Goal: Information Seeking & Learning: Learn about a topic

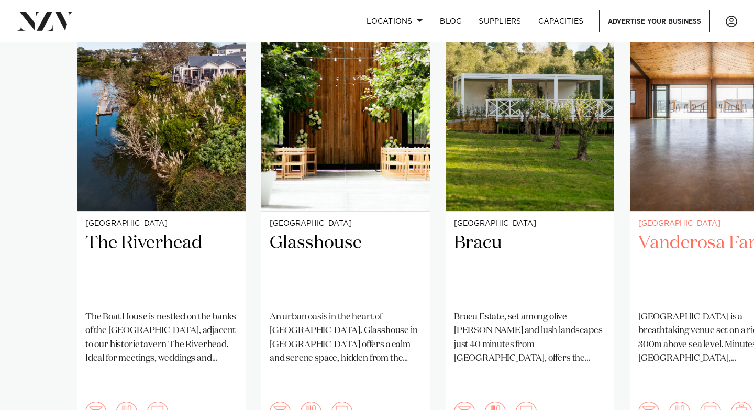
scroll to position [843, 0]
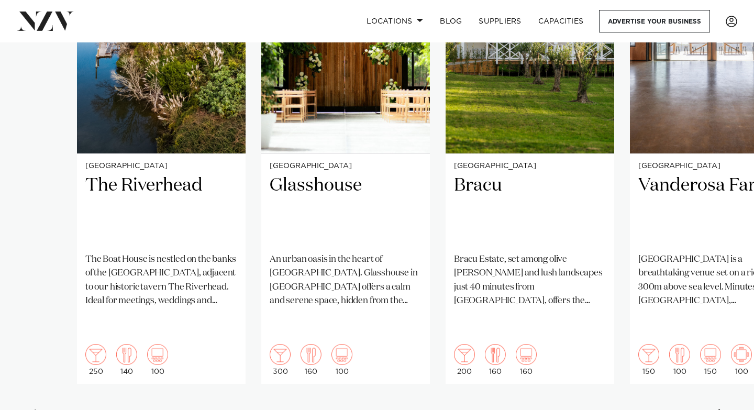
click at [720, 409] on div "Next slide" at bounding box center [723, 417] width 10 height 17
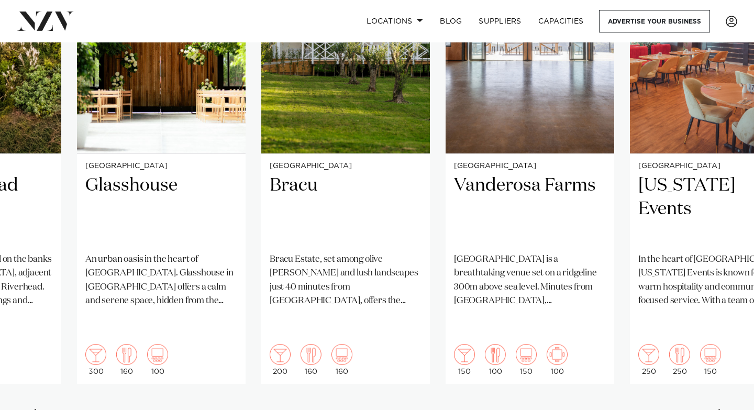
click at [720, 409] on div "Next slide" at bounding box center [723, 417] width 10 height 17
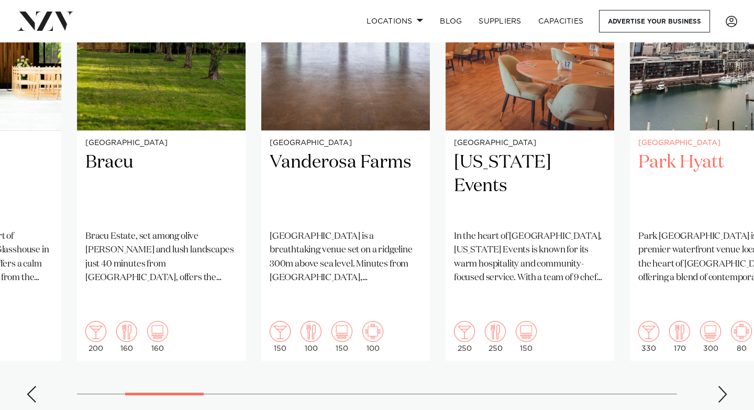
scroll to position [865, 0]
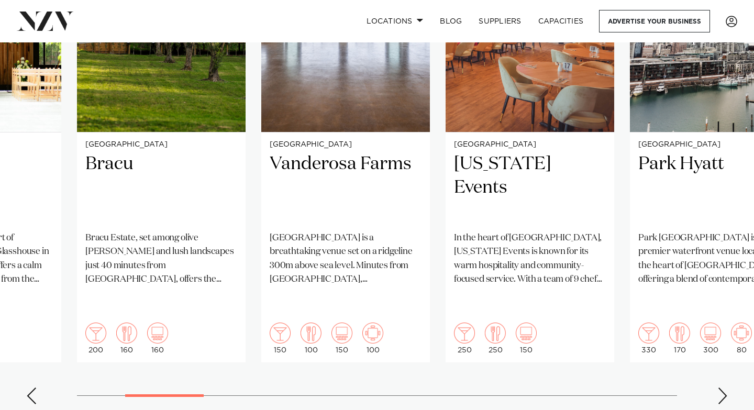
click at [719, 388] on div "Next slide" at bounding box center [723, 396] width 10 height 17
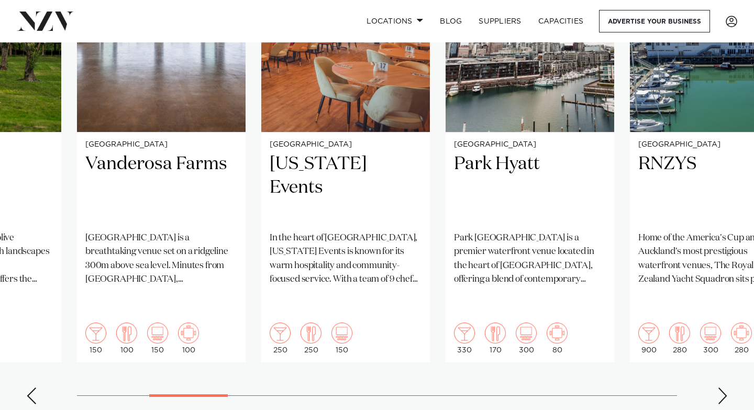
click at [719, 388] on div "Next slide" at bounding box center [723, 396] width 10 height 17
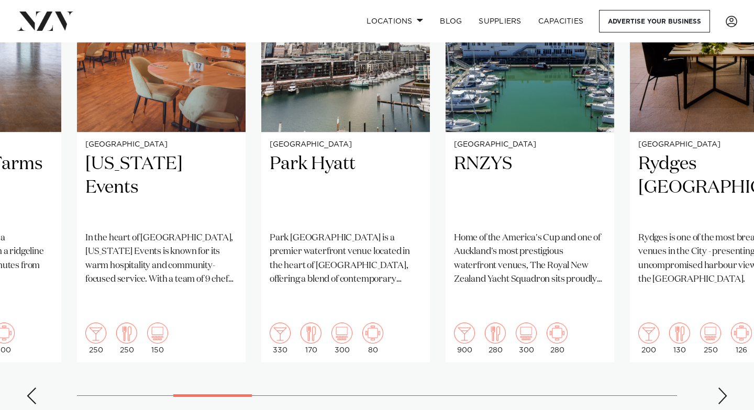
click at [719, 388] on div "Next slide" at bounding box center [723, 396] width 10 height 17
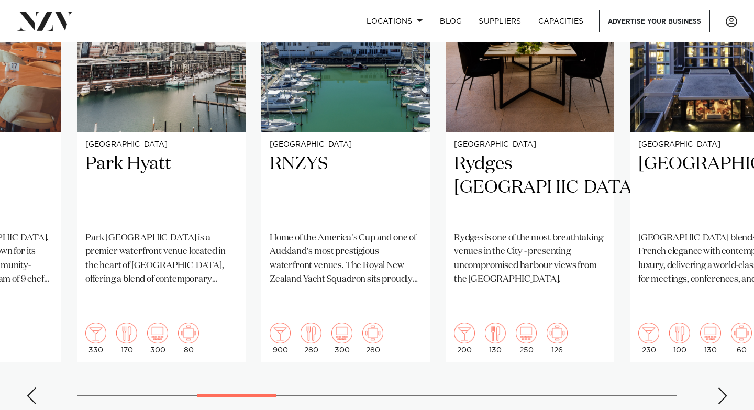
click at [719, 388] on div "Next slide" at bounding box center [723, 396] width 10 height 17
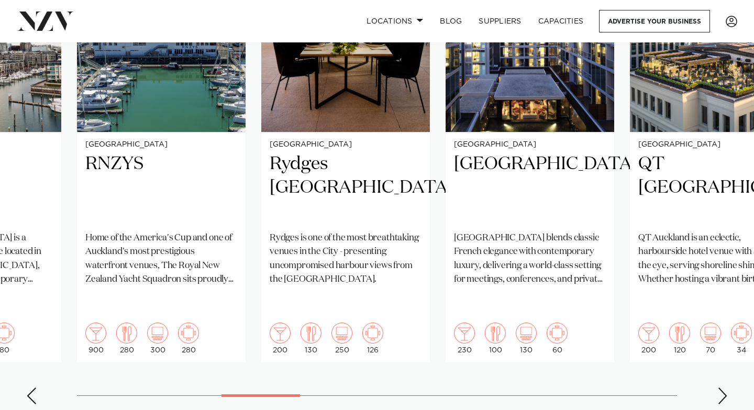
click at [719, 388] on div "Next slide" at bounding box center [723, 396] width 10 height 17
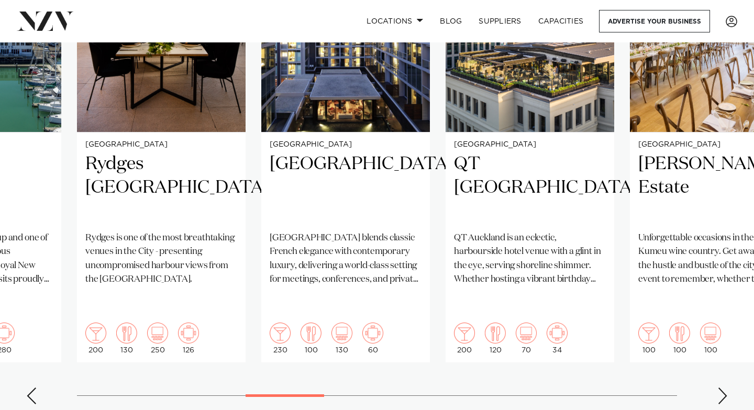
click at [719, 388] on div "Next slide" at bounding box center [723, 396] width 10 height 17
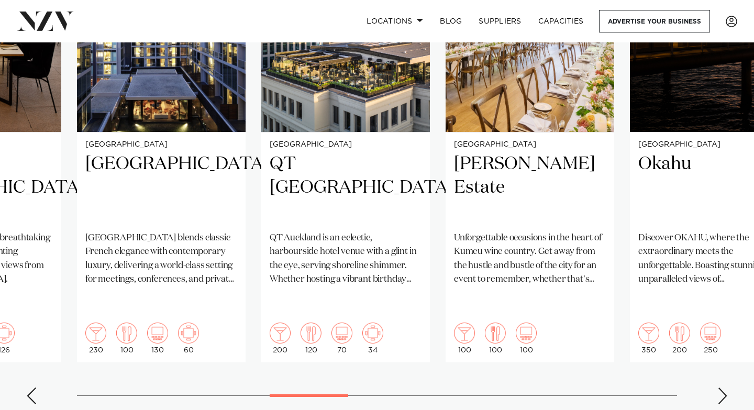
click at [719, 388] on div "Next slide" at bounding box center [723, 396] width 10 height 17
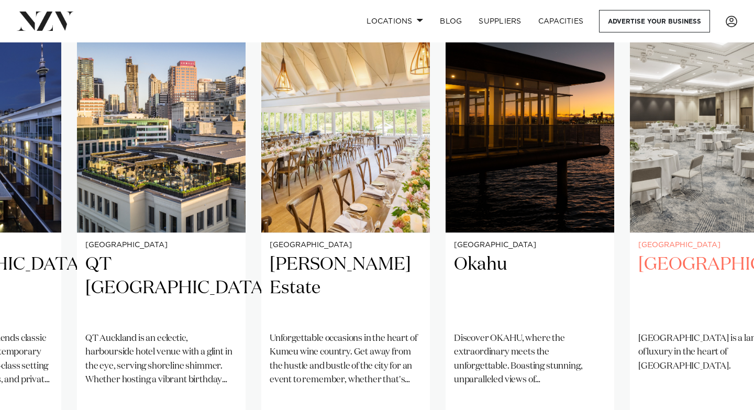
scroll to position [765, 0]
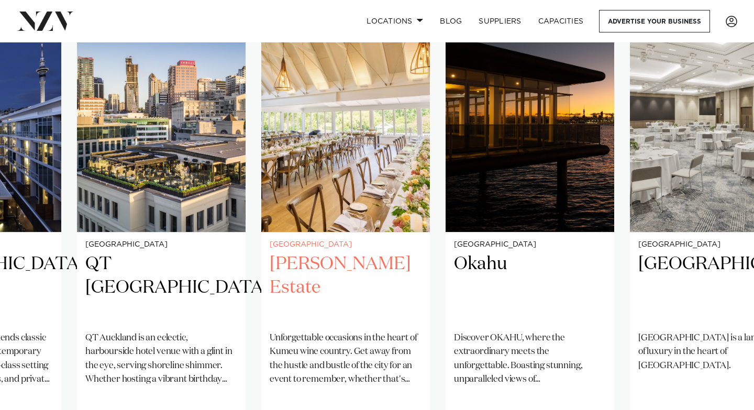
click at [347, 252] on h2 "Abel Estate" at bounding box center [346, 287] width 152 height 71
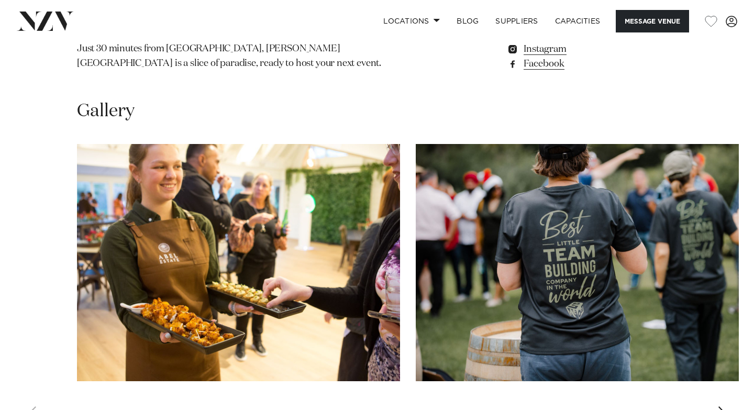
scroll to position [924, 0]
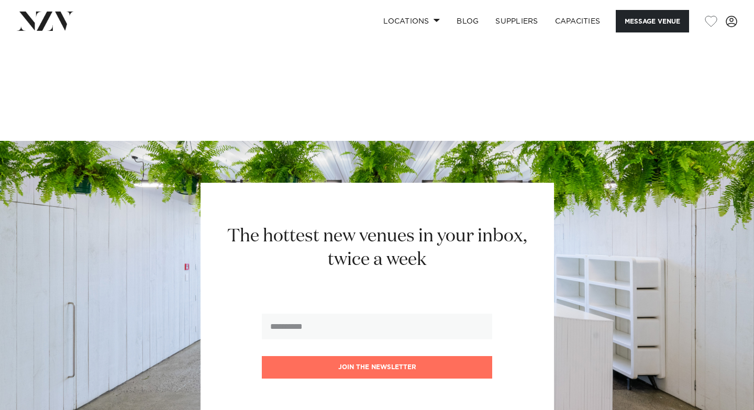
scroll to position [2469, 0]
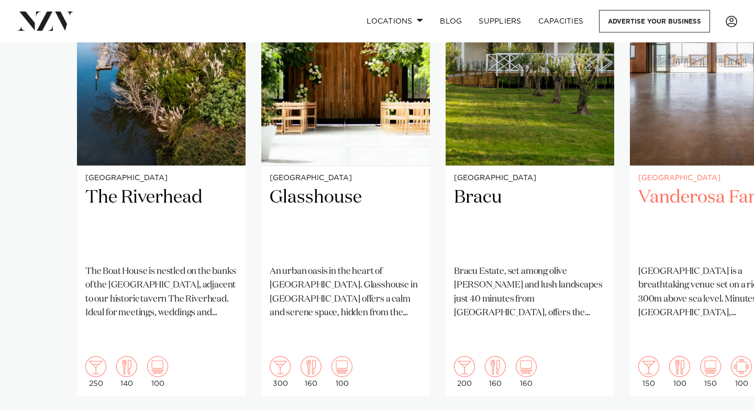
scroll to position [830, 0]
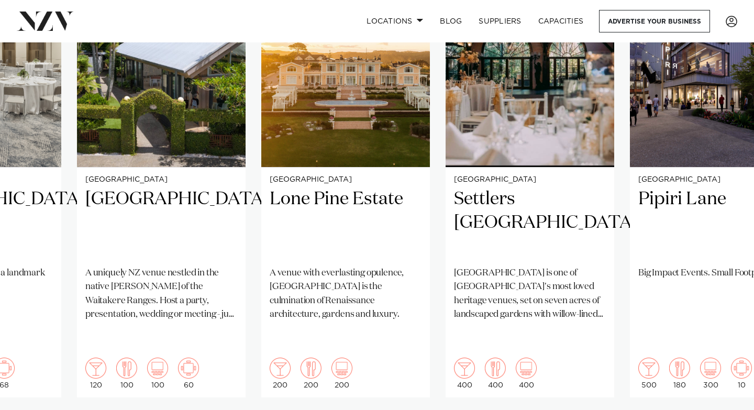
click at [641, 370] on swiper-container "Auckland The Riverhead The Boat House is nestled on the banks of the upper Wait…" at bounding box center [377, 194] width 754 height 507
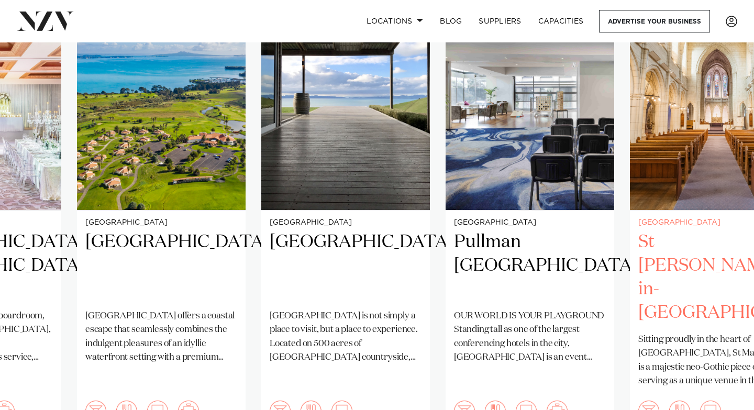
scroll to position [849, 0]
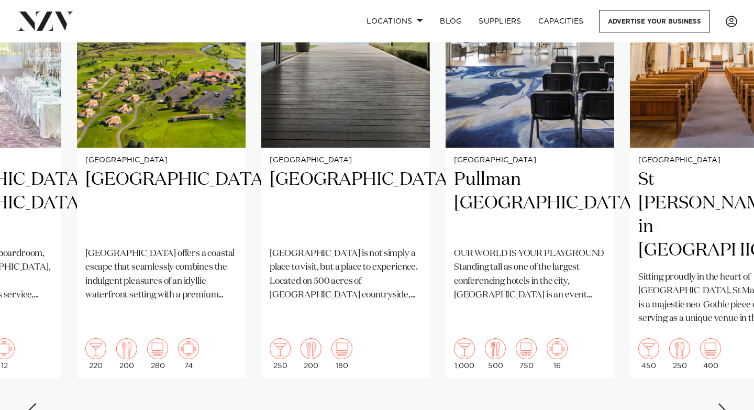
click at [720, 403] on div "Next slide" at bounding box center [723, 411] width 10 height 17
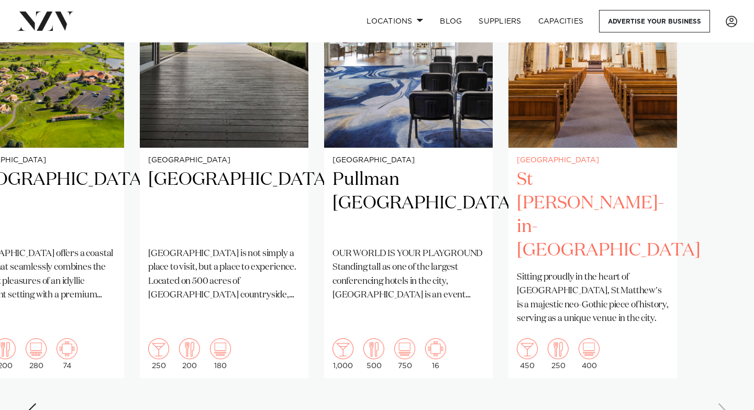
click at [587, 173] on h2 "St Matthew-in-the-City" at bounding box center [593, 215] width 152 height 94
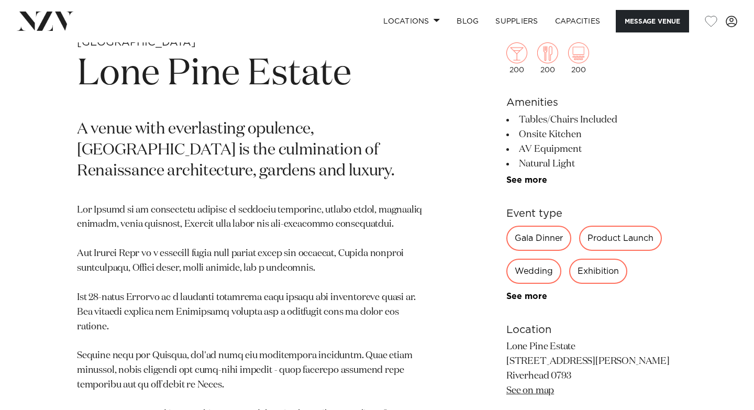
scroll to position [403, 0]
click at [519, 180] on link "See more" at bounding box center [548, 180] width 82 height 8
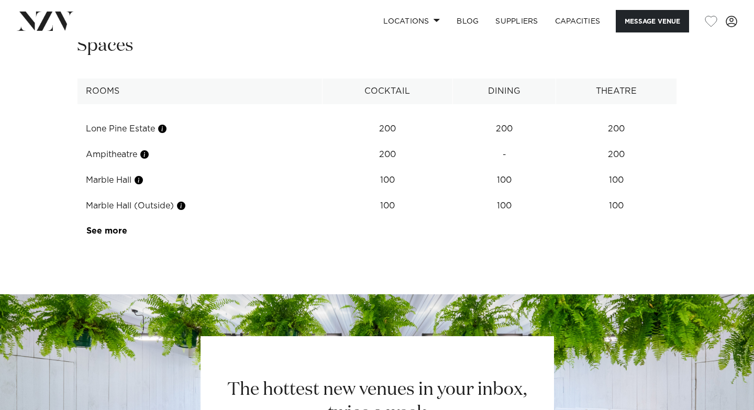
scroll to position [1580, 0]
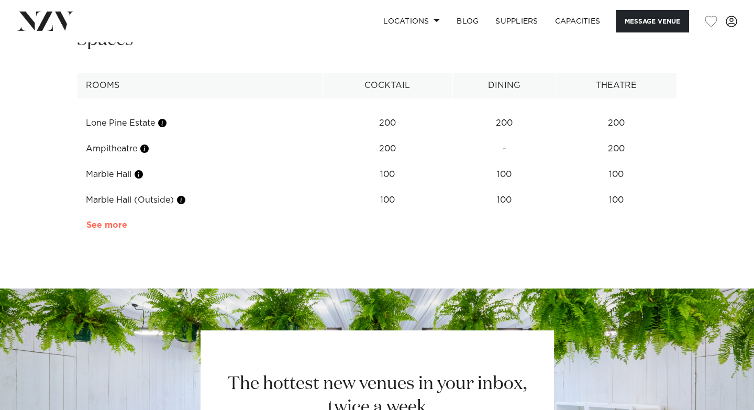
click at [108, 229] on link "See more" at bounding box center [127, 225] width 82 height 8
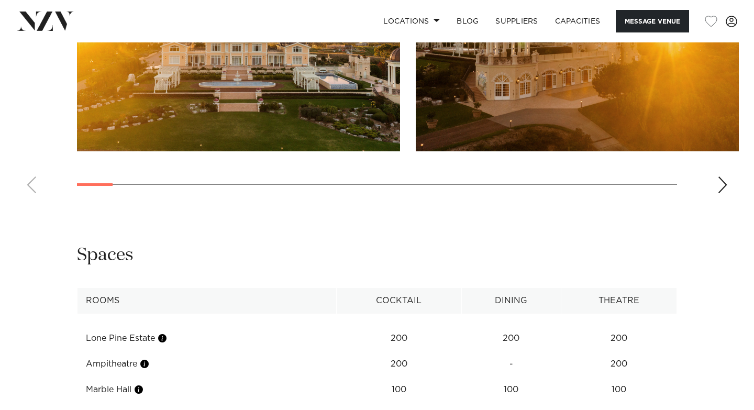
scroll to position [1337, 0]
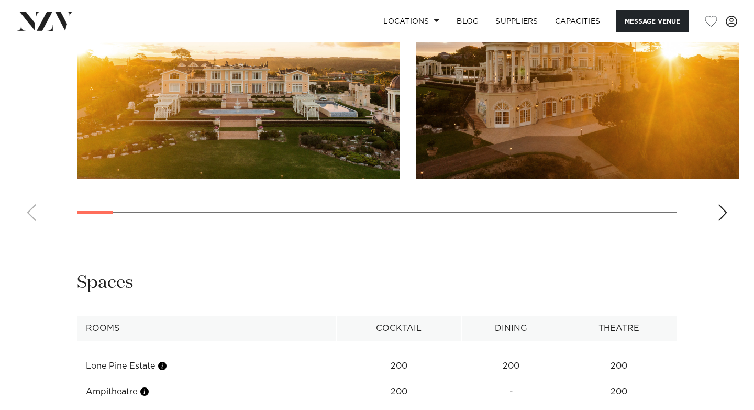
click at [718, 213] on div "Next slide" at bounding box center [723, 212] width 10 height 17
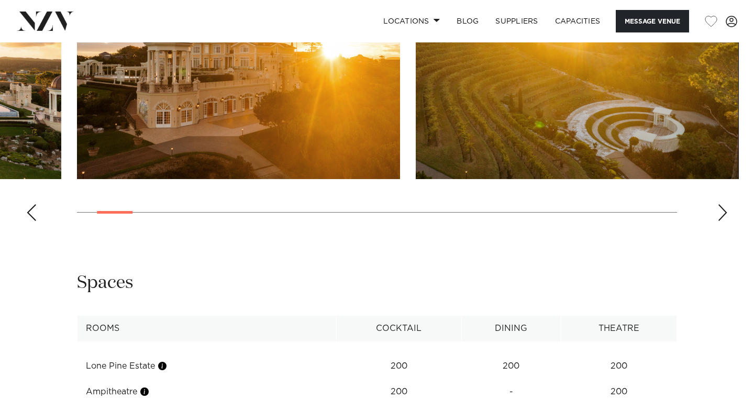
click at [718, 213] on div "Next slide" at bounding box center [723, 212] width 10 height 17
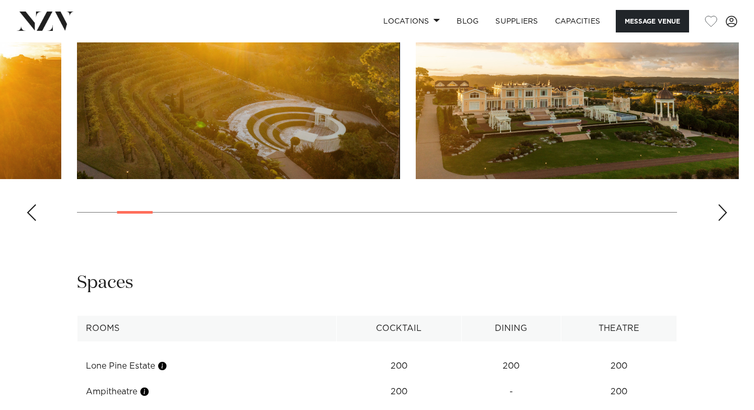
click at [718, 213] on div "Next slide" at bounding box center [723, 212] width 10 height 17
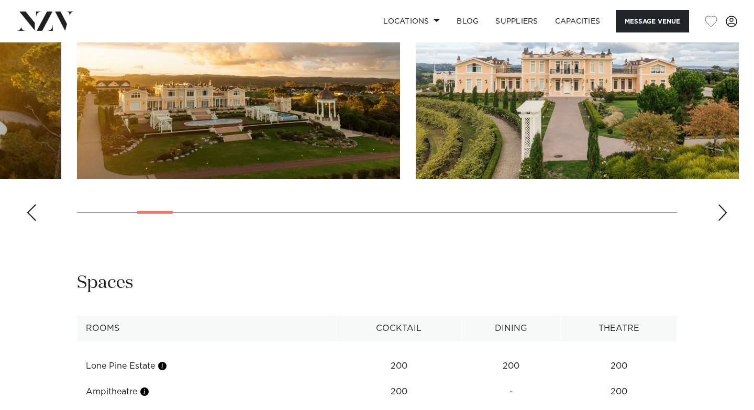
click at [718, 213] on div "Next slide" at bounding box center [723, 212] width 10 height 17
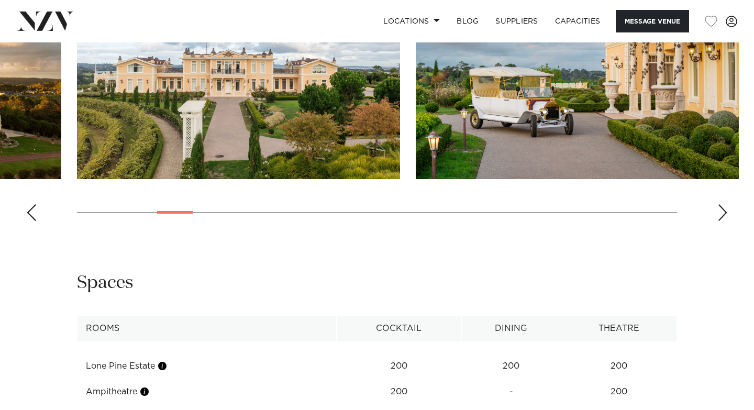
click at [718, 213] on div "Next slide" at bounding box center [723, 212] width 10 height 17
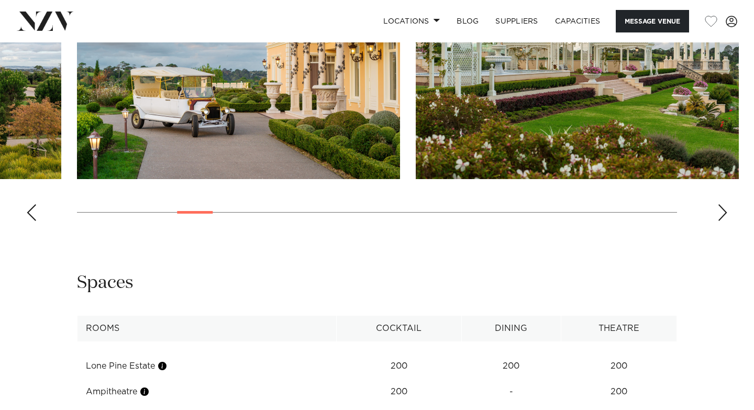
click at [718, 213] on div "Next slide" at bounding box center [723, 212] width 10 height 17
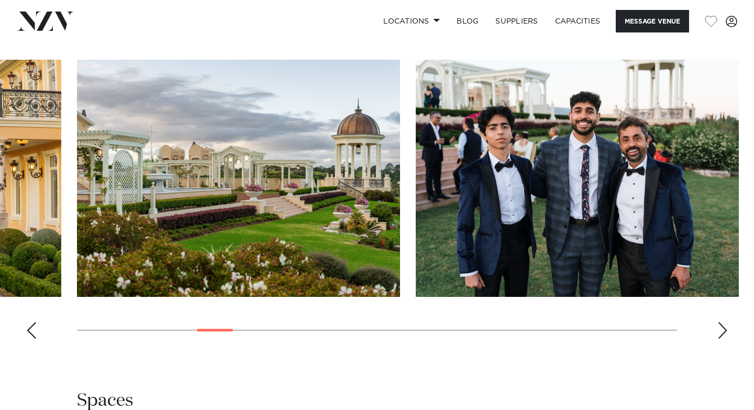
scroll to position [1202, 0]
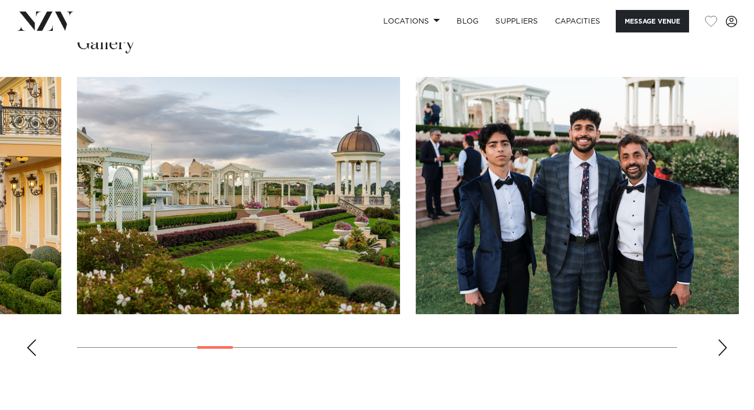
click at [728, 353] on div "Next slide" at bounding box center [723, 347] width 10 height 17
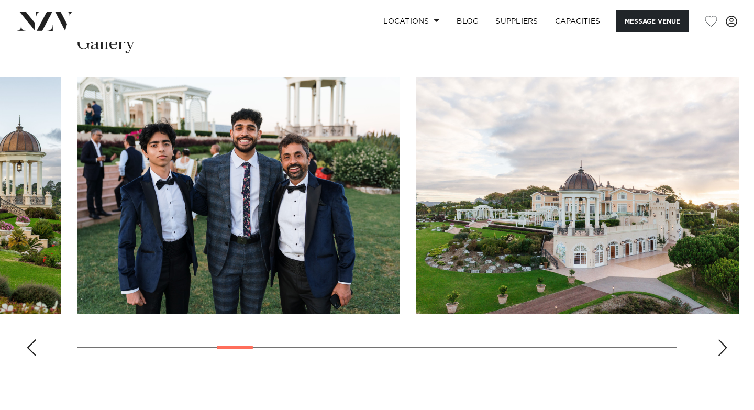
click at [728, 353] on div "Next slide" at bounding box center [723, 347] width 10 height 17
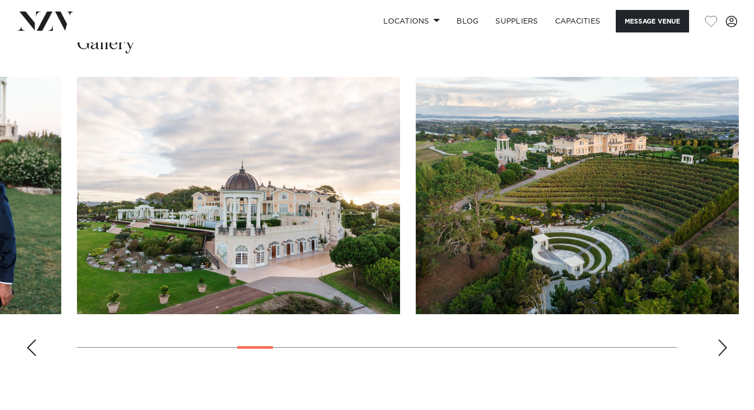
click at [728, 353] on div "Next slide" at bounding box center [723, 347] width 10 height 17
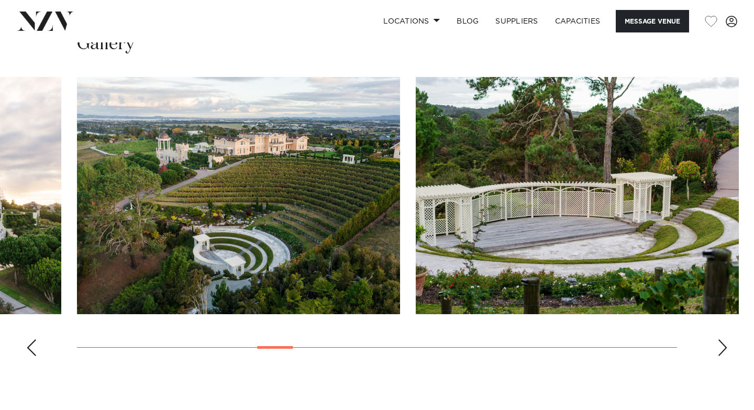
click at [728, 353] on div "Next slide" at bounding box center [723, 347] width 10 height 17
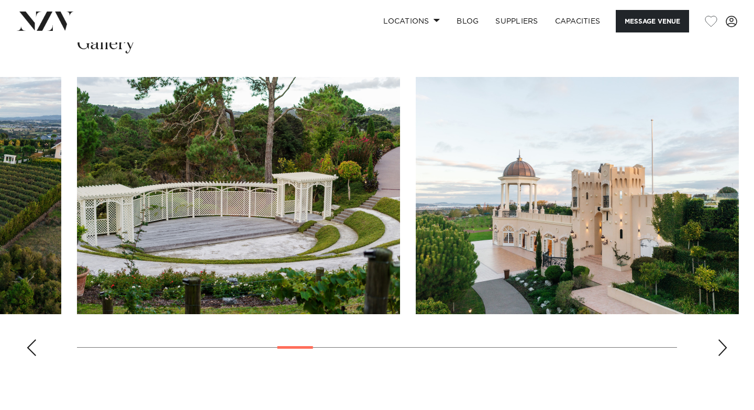
click at [728, 353] on div "Next slide" at bounding box center [723, 347] width 10 height 17
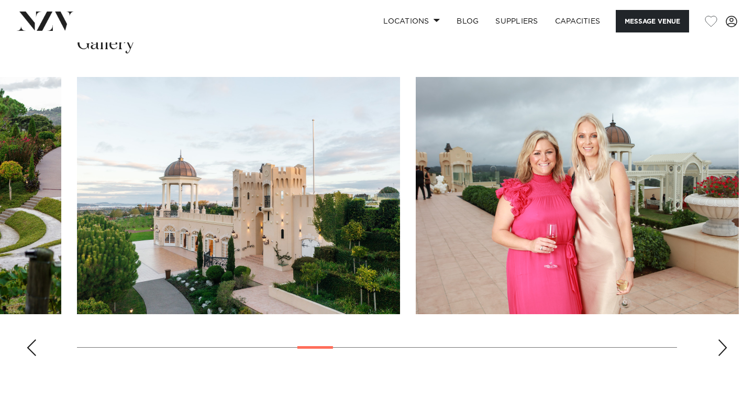
click at [728, 353] on div "Next slide" at bounding box center [723, 347] width 10 height 17
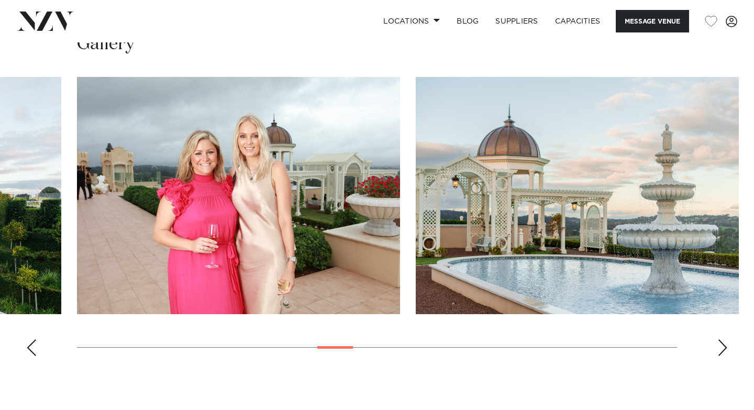
click at [728, 353] on div "Next slide" at bounding box center [723, 347] width 10 height 17
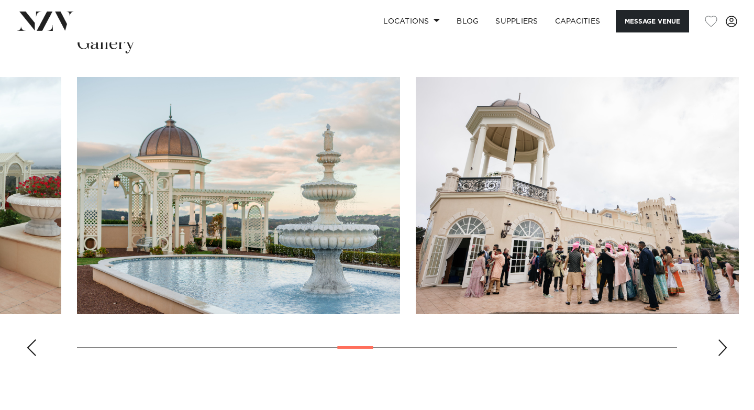
click at [728, 353] on div "Next slide" at bounding box center [723, 347] width 10 height 17
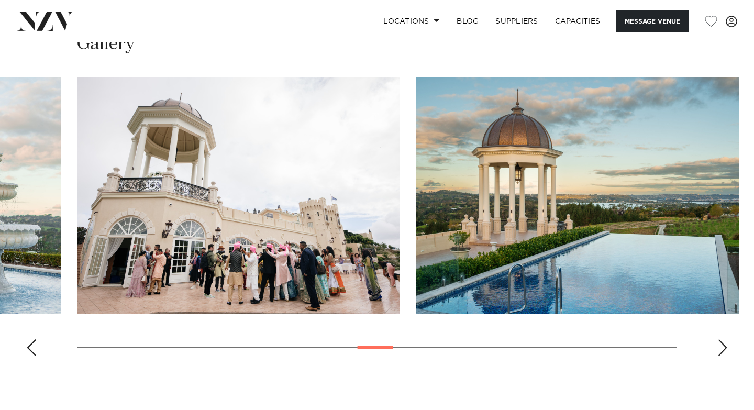
click at [728, 353] on div "Next slide" at bounding box center [723, 347] width 10 height 17
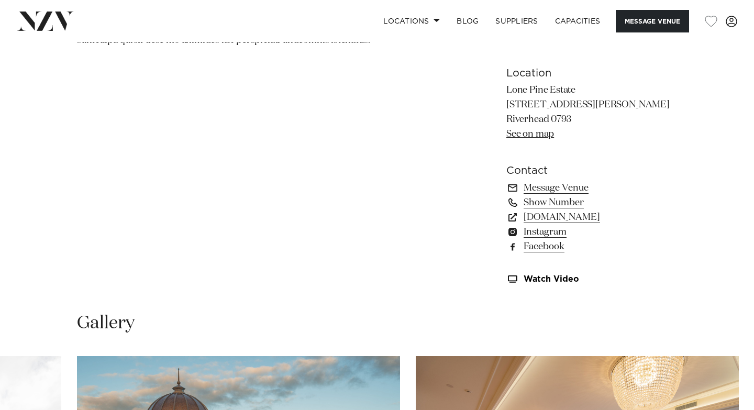
scroll to position [897, 0]
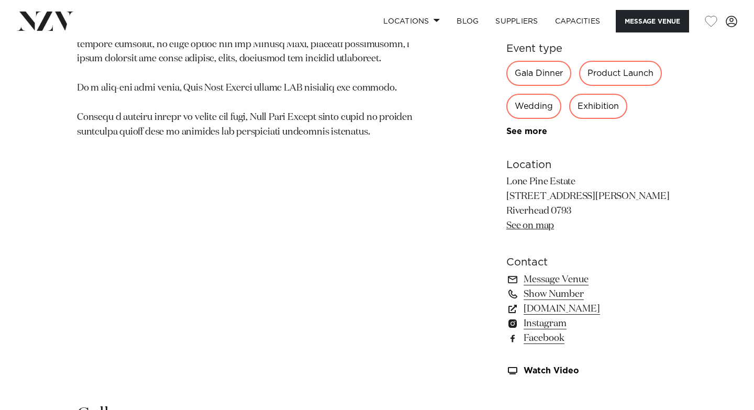
scroll to position [826, 0]
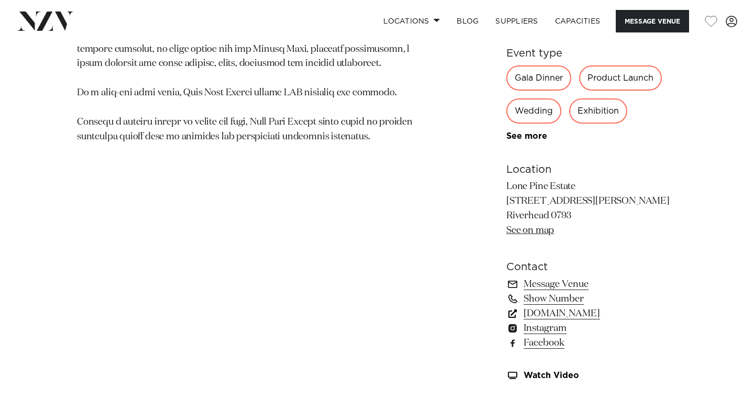
click at [585, 317] on link "lonepineestate.co.nz" at bounding box center [592, 313] width 171 height 15
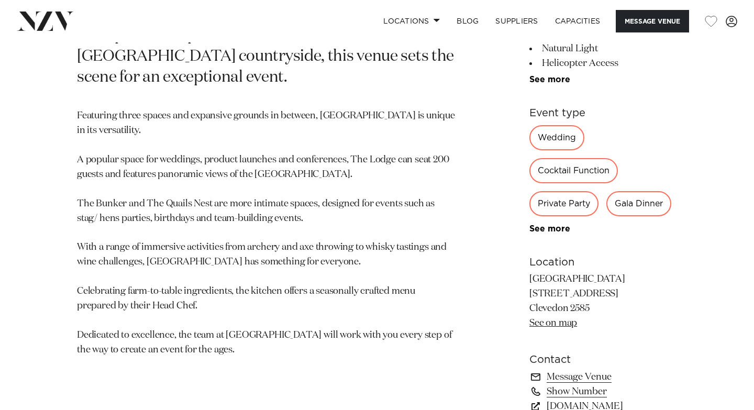
scroll to position [518, 0]
click at [530, 224] on link "See more" at bounding box center [571, 228] width 82 height 8
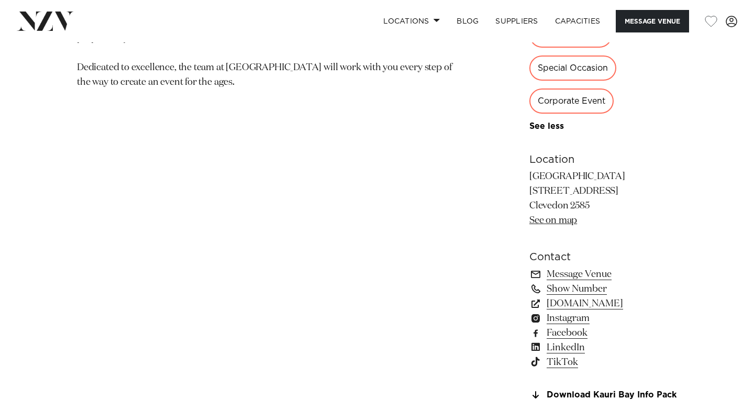
scroll to position [784, 0]
click at [530, 391] on link "Download Kauri Bay Info Pack" at bounding box center [604, 395] width 148 height 9
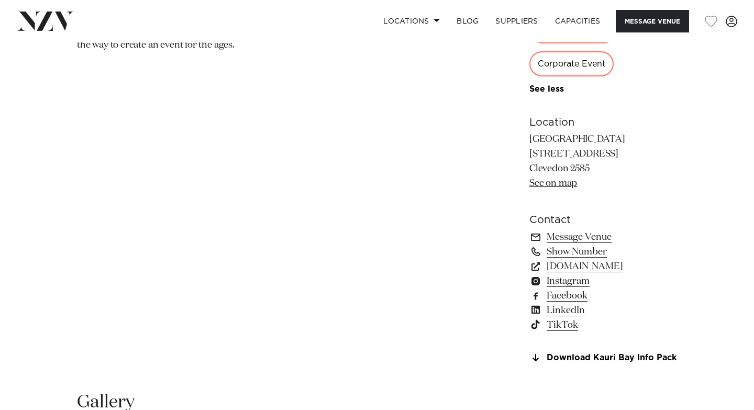
scroll to position [823, 0]
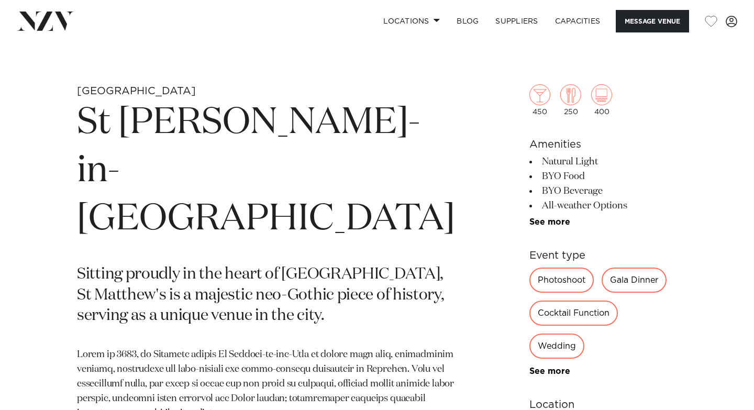
scroll to position [365, 0]
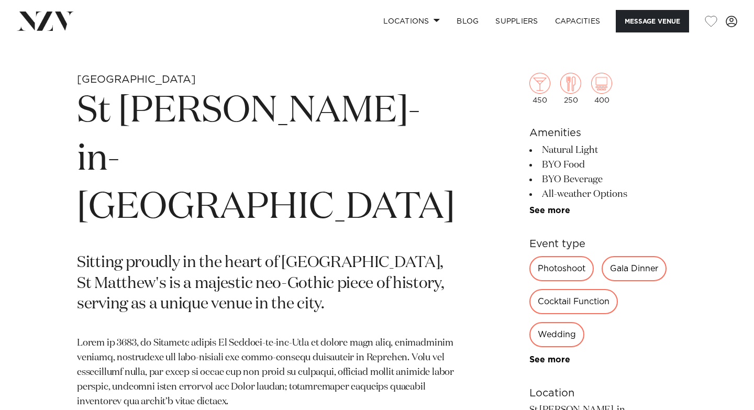
click at [530, 216] on div "450 250 400 Amenities Natural Light BYO Food BYO Beverage All-weather Options D…" at bounding box center [604, 309] width 148 height 558
click at [533, 210] on link "See more" at bounding box center [571, 210] width 82 height 8
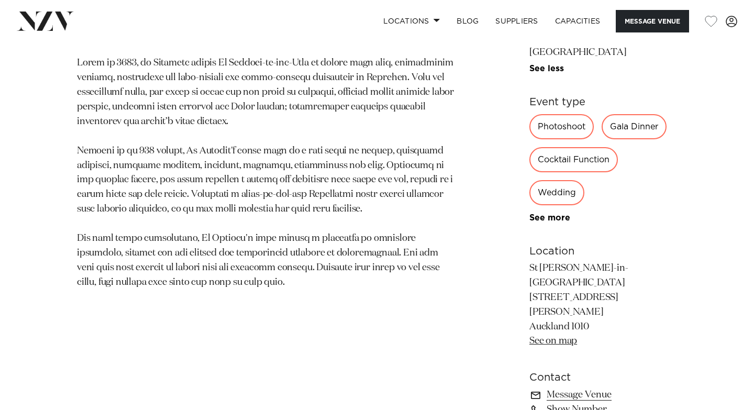
scroll to position [675, 0]
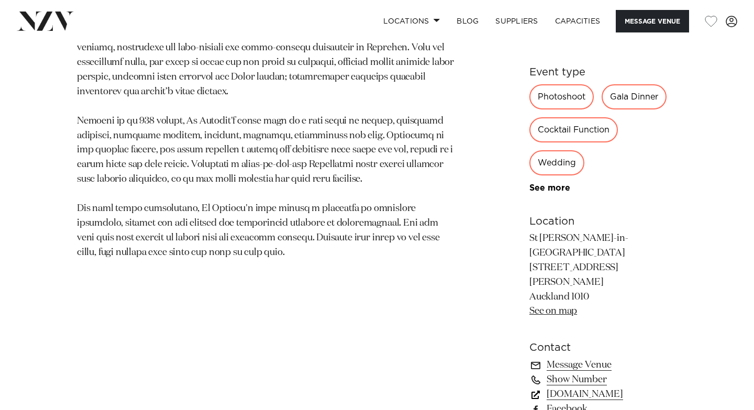
click at [548, 387] on link "www.stmatthews.nz" at bounding box center [604, 394] width 148 height 15
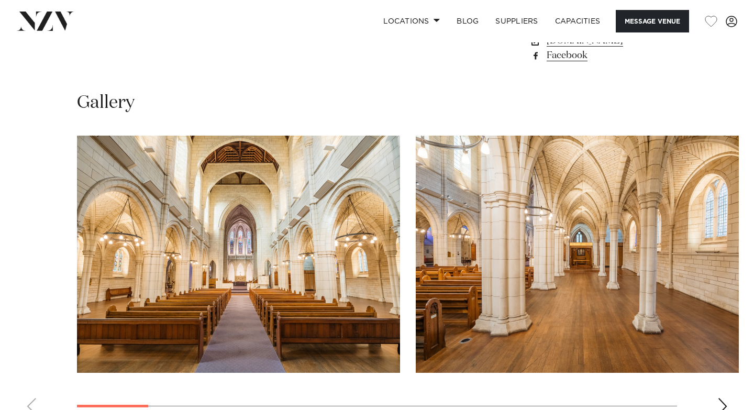
scroll to position [979, 0]
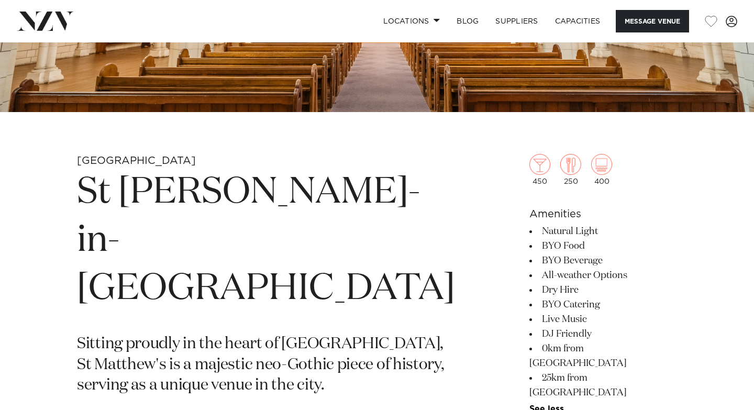
scroll to position [259, 0]
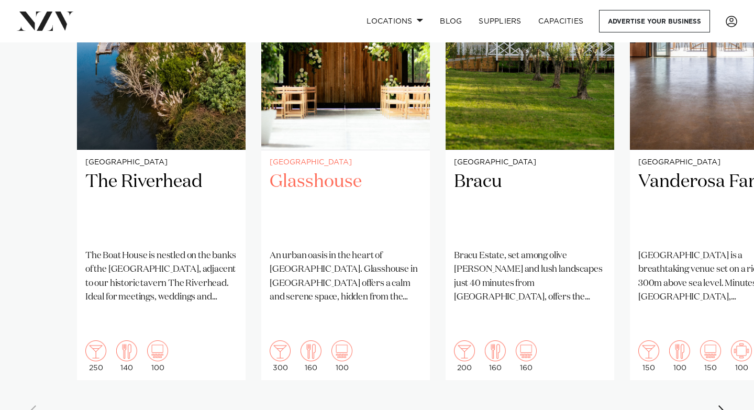
click at [306, 170] on h2 "Glasshouse" at bounding box center [346, 205] width 152 height 71
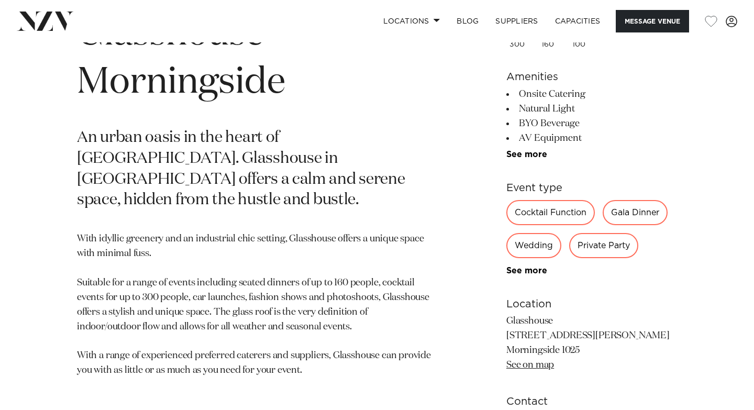
scroll to position [539, 0]
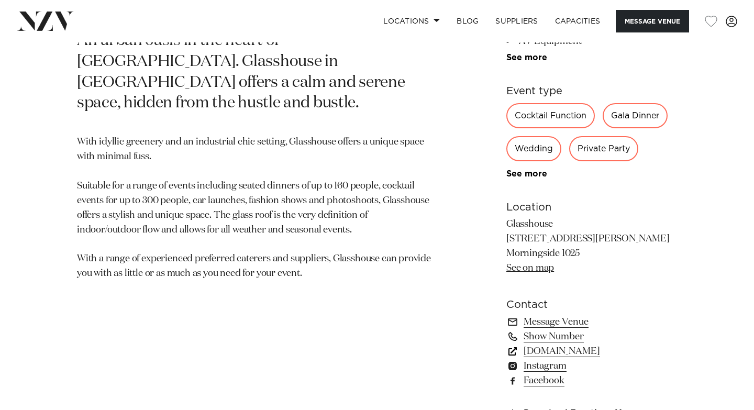
click at [550, 355] on link "[DOMAIN_NAME]" at bounding box center [592, 351] width 171 height 15
